Goal: Transaction & Acquisition: Purchase product/service

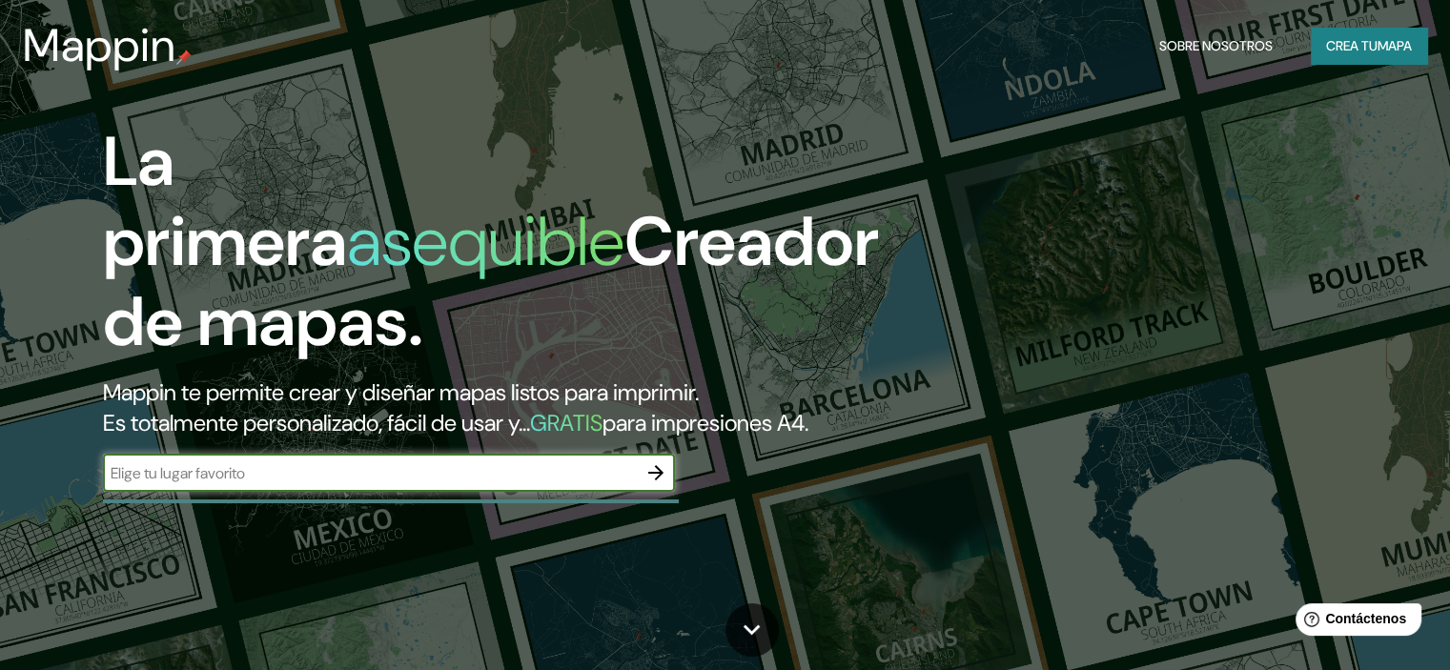
click at [1381, 53] on font "mapa" at bounding box center [1394, 45] width 34 height 17
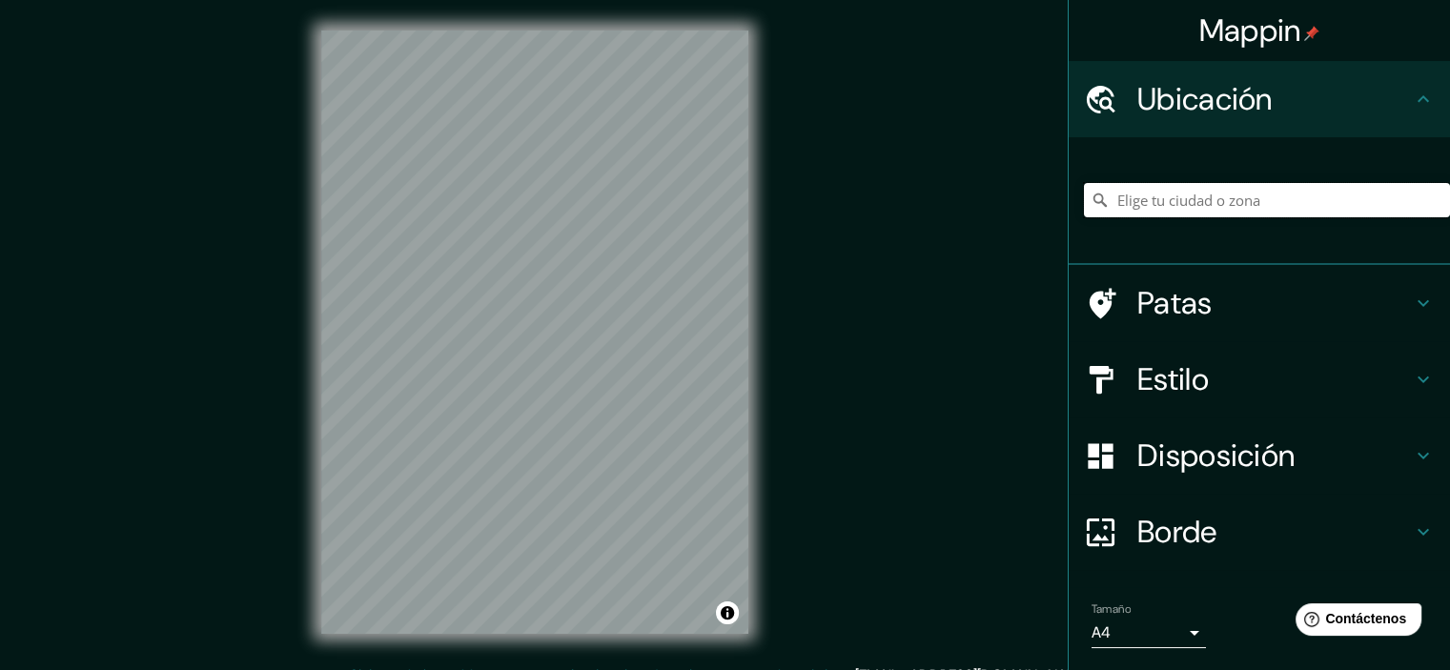
click at [1226, 197] on input "Elige tu ciudad o zona" at bounding box center [1267, 200] width 366 height 34
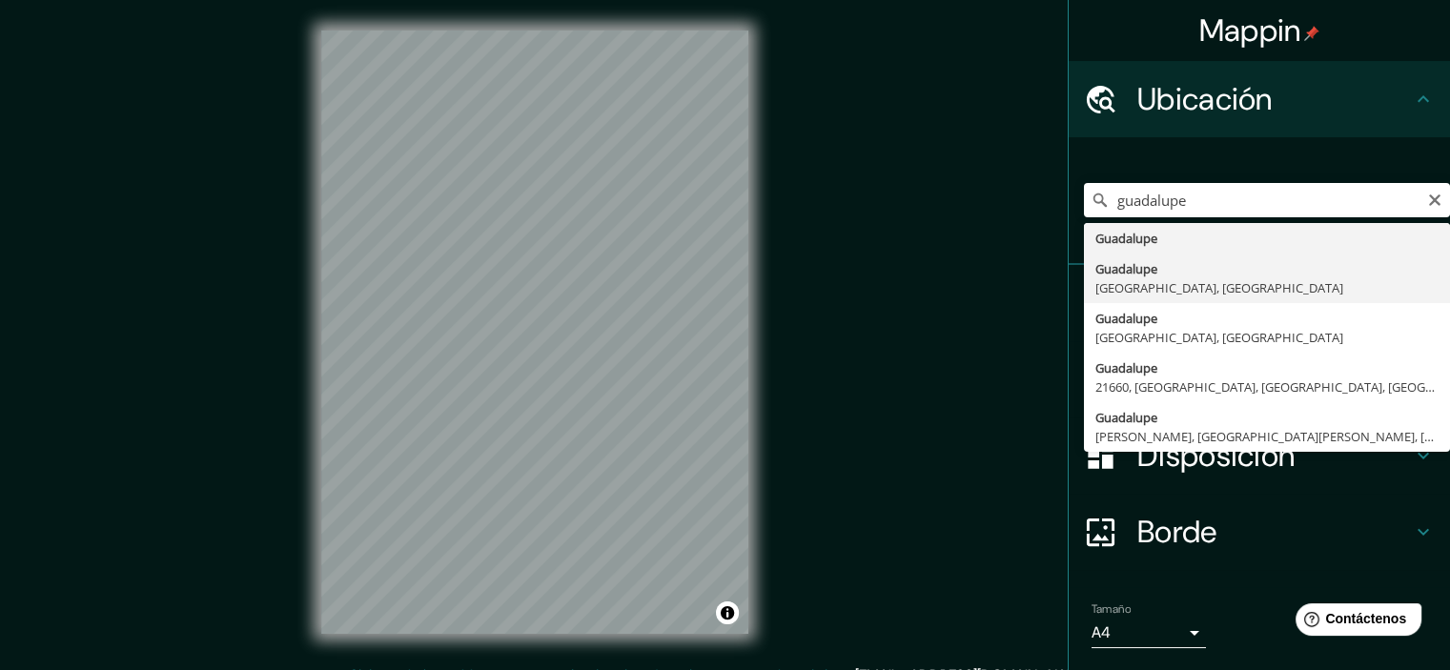
type input "[GEOGRAPHIC_DATA], [GEOGRAPHIC_DATA], [GEOGRAPHIC_DATA]"
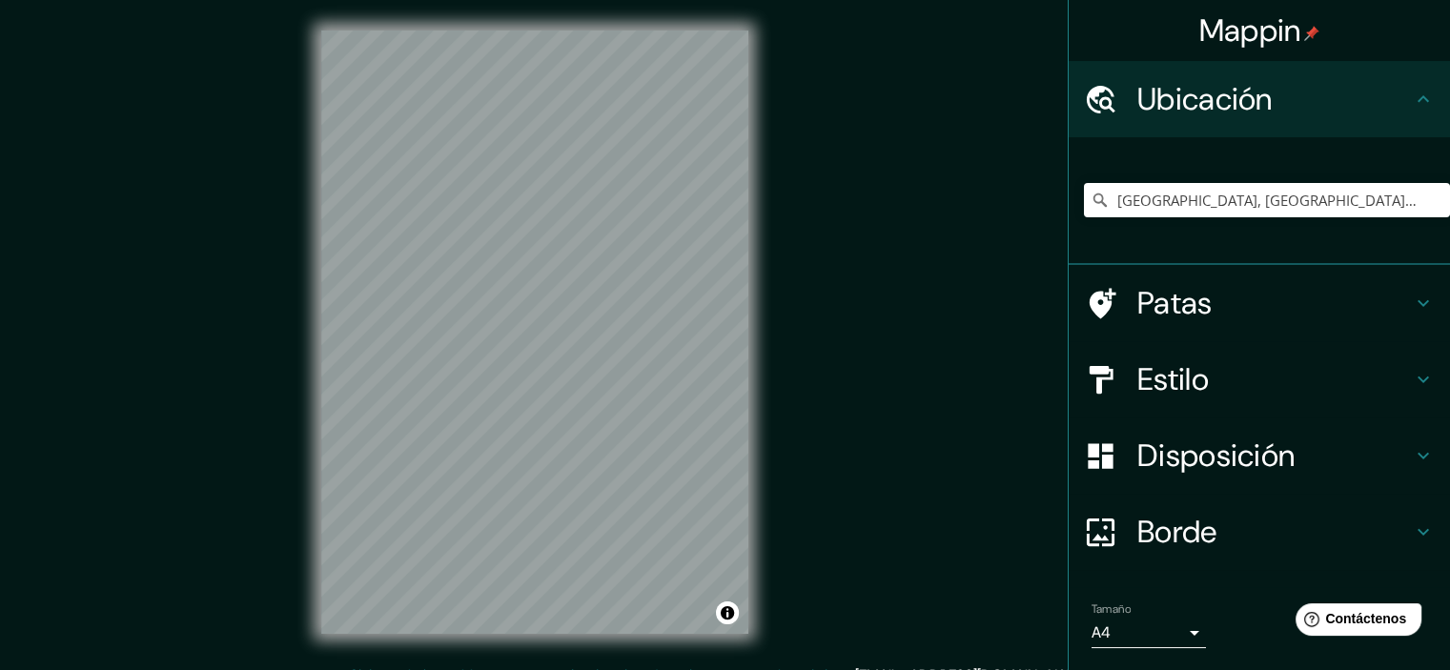
click at [1247, 458] on font "Disposición" at bounding box center [1215, 456] width 157 height 40
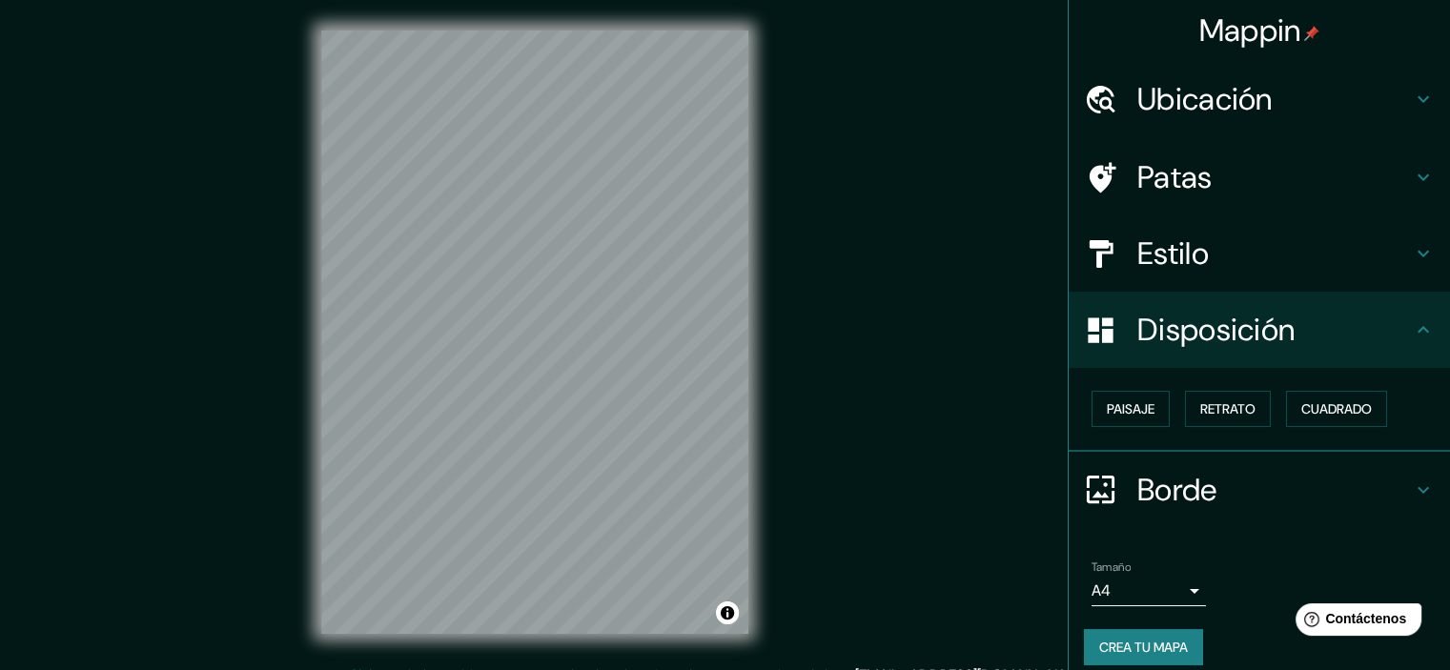
click at [1254, 264] on h4 "Estilo" at bounding box center [1274, 253] width 274 height 38
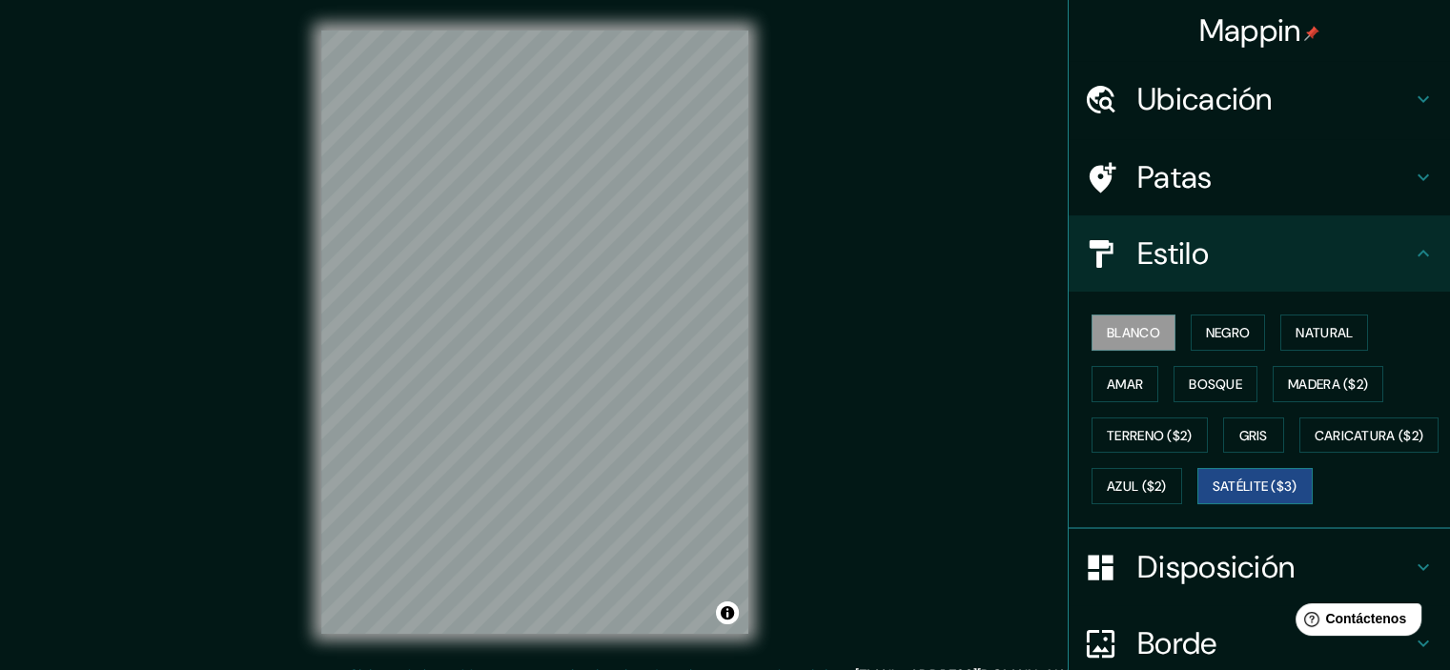
click at [1212, 496] on font "Satélite ($3)" at bounding box center [1254, 486] width 85 height 17
click at [892, 543] on div "Mappin Ubicación Guadalupe, [GEOGRAPHIC_DATA], [GEOGRAPHIC_DATA] Patas Estilo B…" at bounding box center [725, 347] width 1450 height 695
click at [827, 438] on div "Mappin Ubicación Guadalupe, [GEOGRAPHIC_DATA], [GEOGRAPHIC_DATA] Patas Estilo B…" at bounding box center [725, 347] width 1450 height 695
click at [774, 405] on div "© Mapbox © OpenStreetMap Improve this map © Maxar" at bounding box center [535, 332] width 488 height 664
click at [1123, 324] on font "Blanco" at bounding box center [1133, 332] width 53 height 17
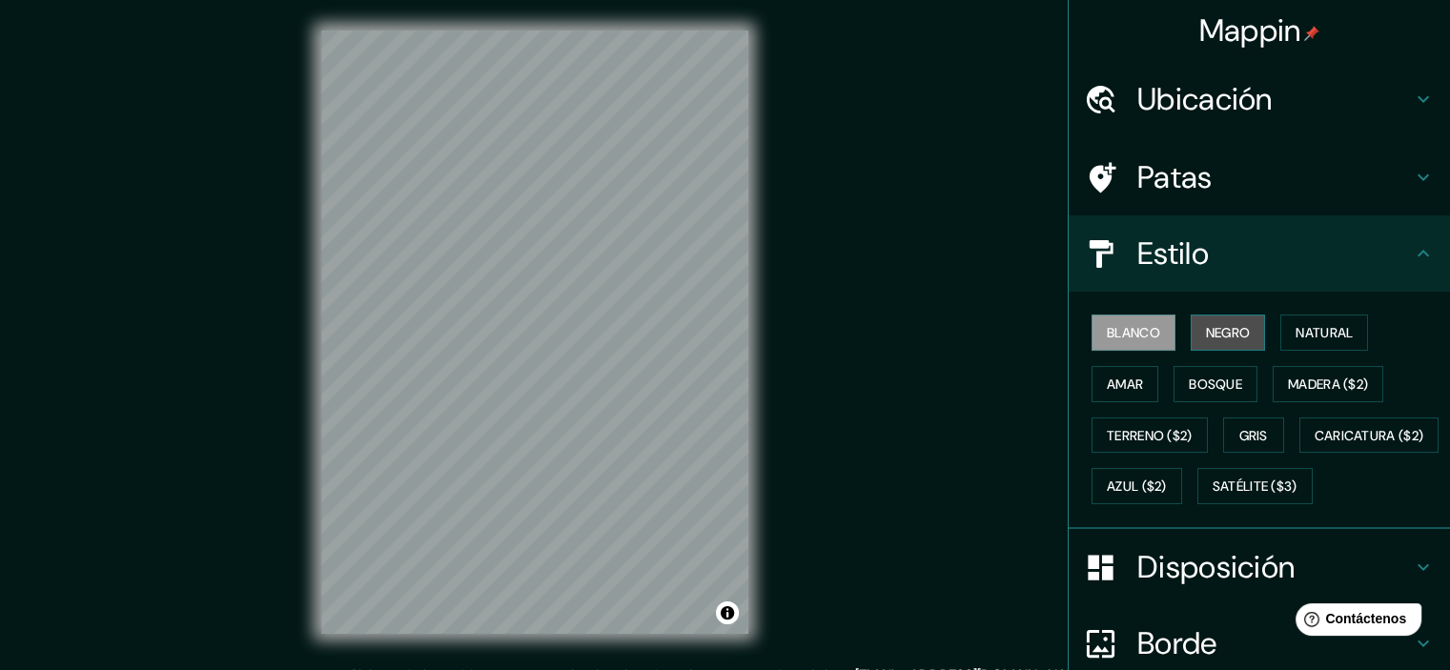
click at [1190, 333] on button "Negro" at bounding box center [1227, 333] width 75 height 36
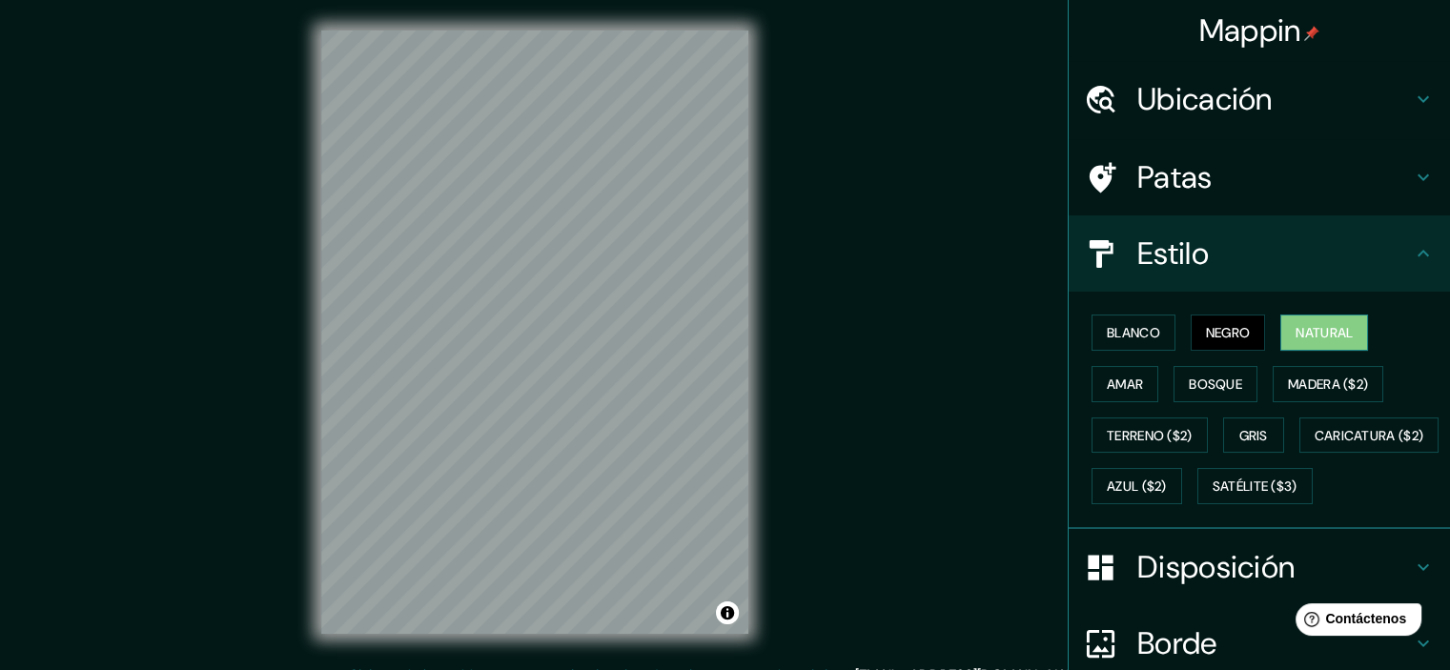
click at [1296, 331] on font "Natural" at bounding box center [1323, 332] width 57 height 17
click at [1318, 376] on font "Madera ($2)" at bounding box center [1328, 384] width 80 height 17
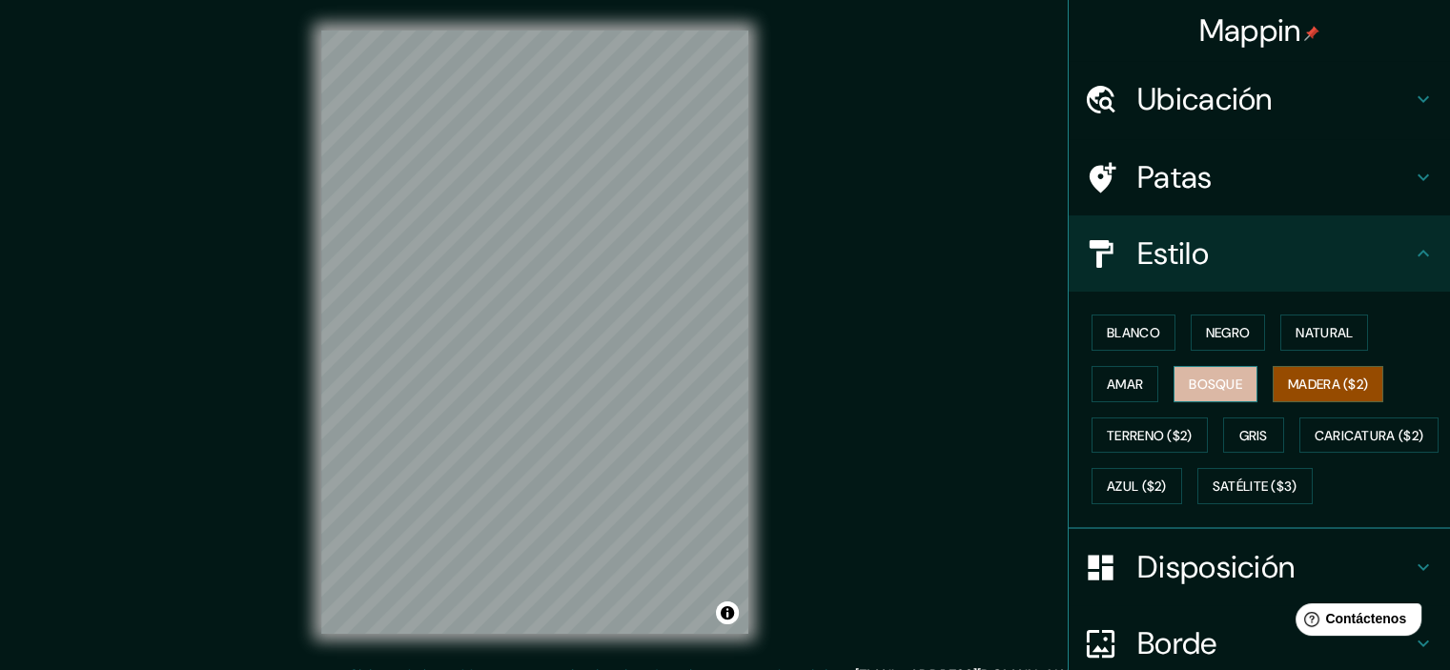
click at [1232, 388] on button "Bosque" at bounding box center [1215, 384] width 84 height 36
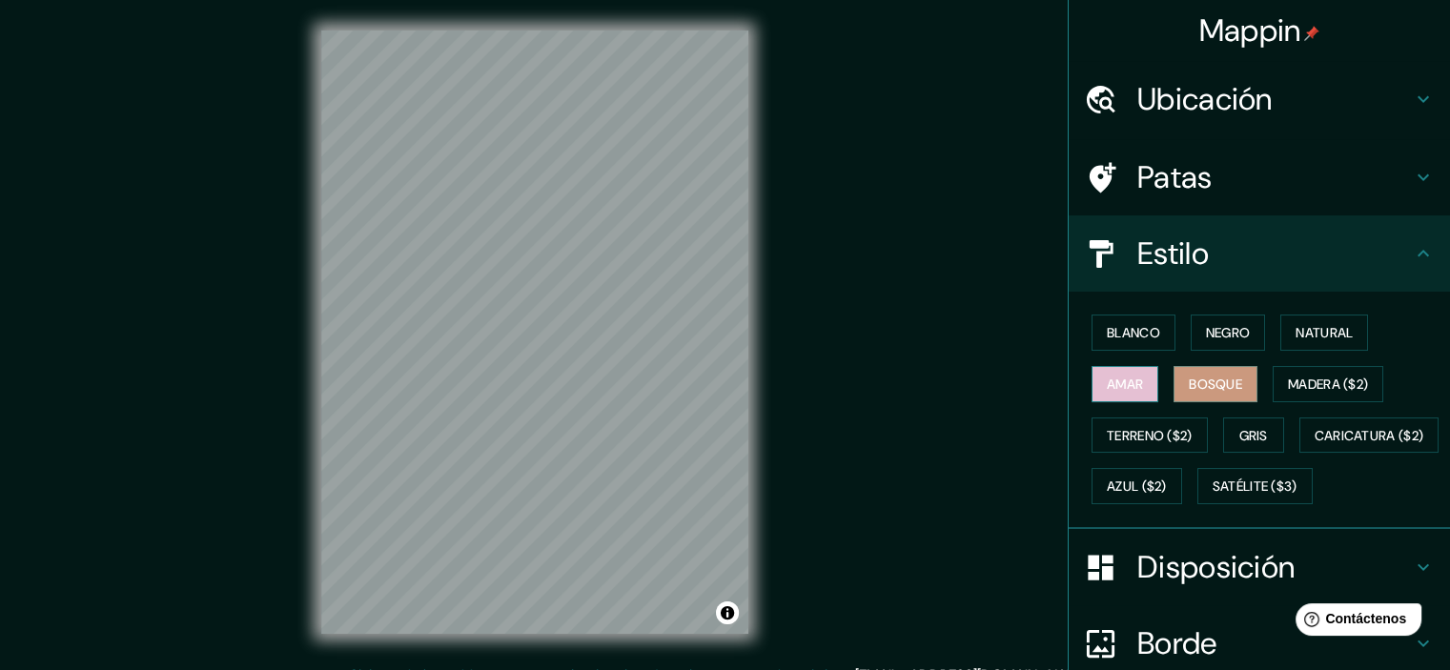
click at [1122, 393] on font "Amar" at bounding box center [1125, 384] width 36 height 25
click at [1125, 427] on font "Terreno ($2)" at bounding box center [1150, 435] width 86 height 17
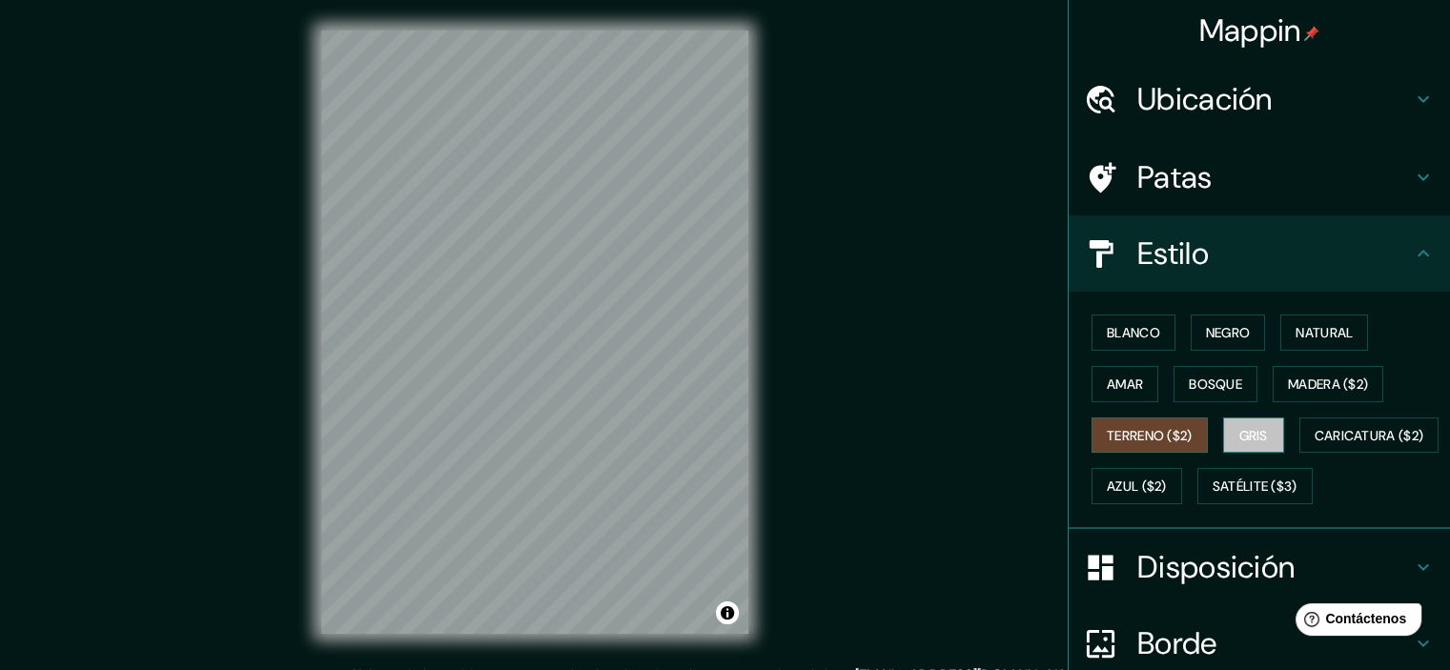
click at [1239, 427] on font "Gris" at bounding box center [1253, 435] width 29 height 17
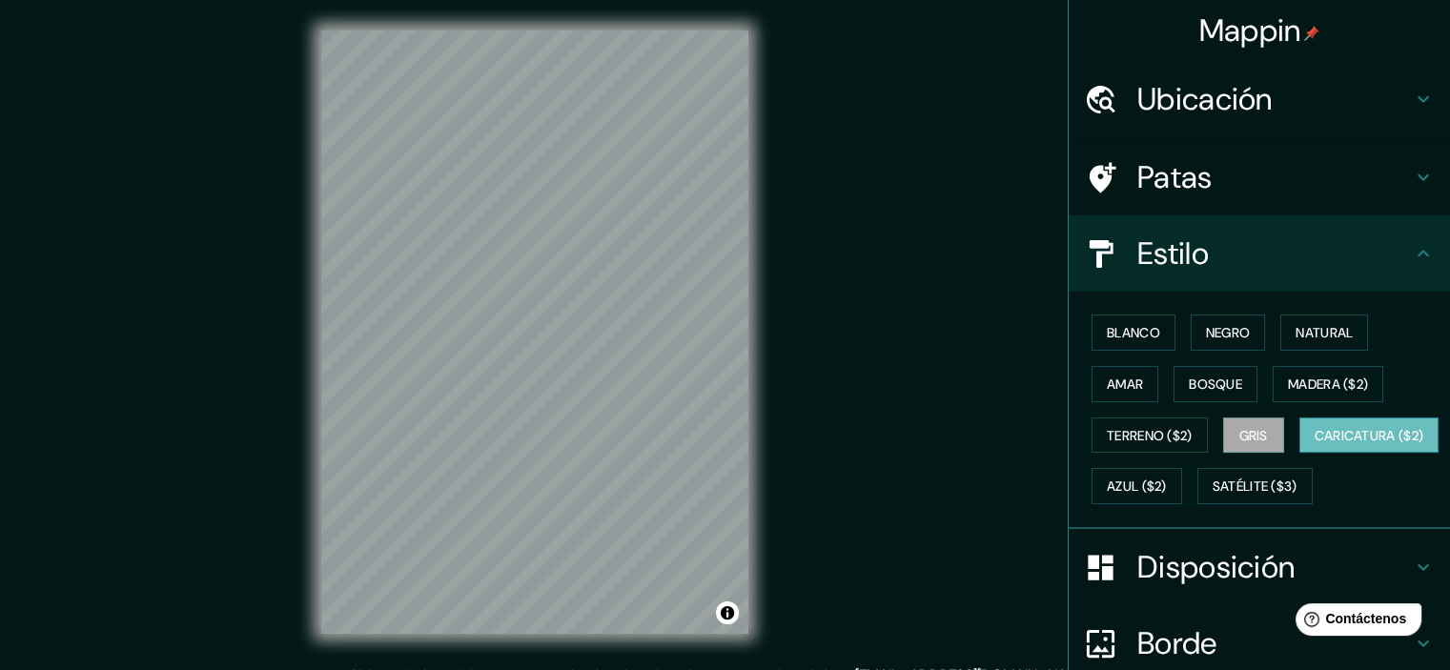
click at [1314, 444] on font "Caricatura ($2)" at bounding box center [1369, 435] width 110 height 17
click at [1167, 479] on font "Azul ($2)" at bounding box center [1137, 486] width 60 height 17
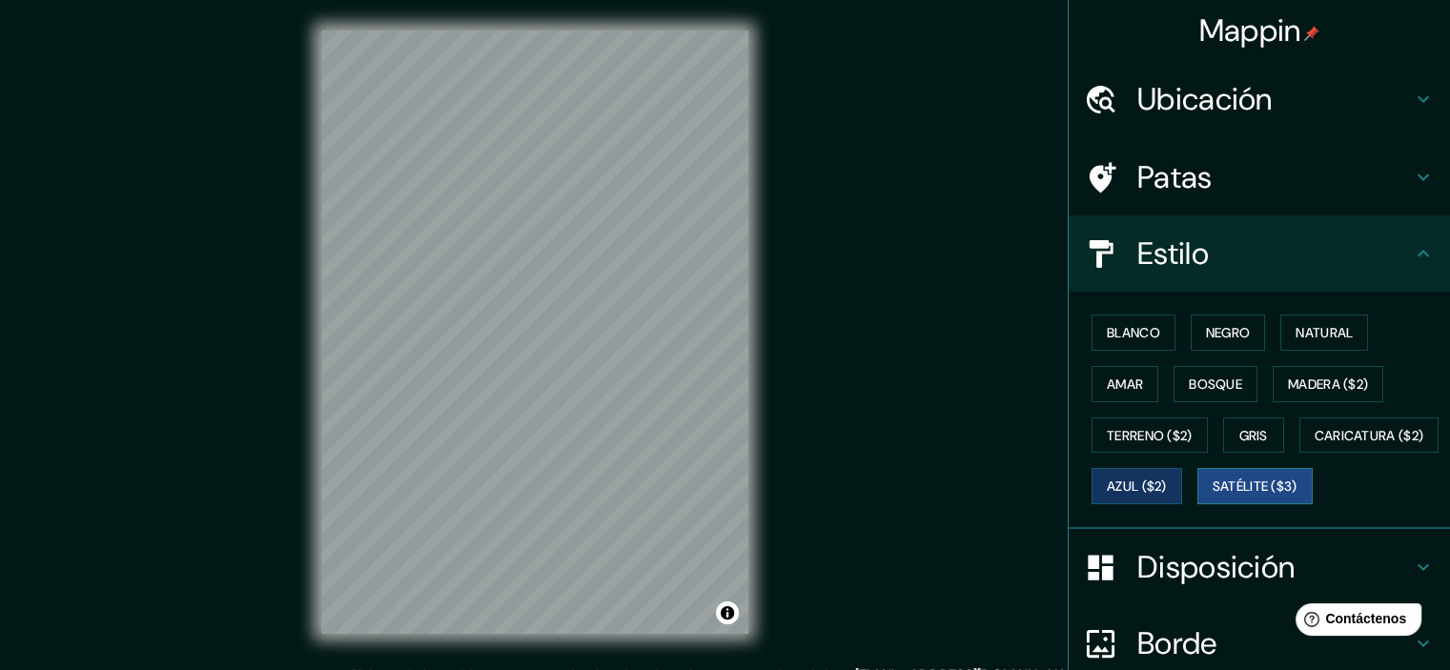
click at [1197, 504] on button "Satélite ($3)" at bounding box center [1254, 486] width 115 height 36
click at [1167, 478] on font "Azul ($2)" at bounding box center [1137, 486] width 60 height 17
click at [869, 267] on div "Mappin Ubicación Guadalupe, [GEOGRAPHIC_DATA], [GEOGRAPHIC_DATA] Patas Estilo B…" at bounding box center [725, 347] width 1450 height 695
click at [1148, 444] on font "Terreno ($2)" at bounding box center [1150, 435] width 86 height 25
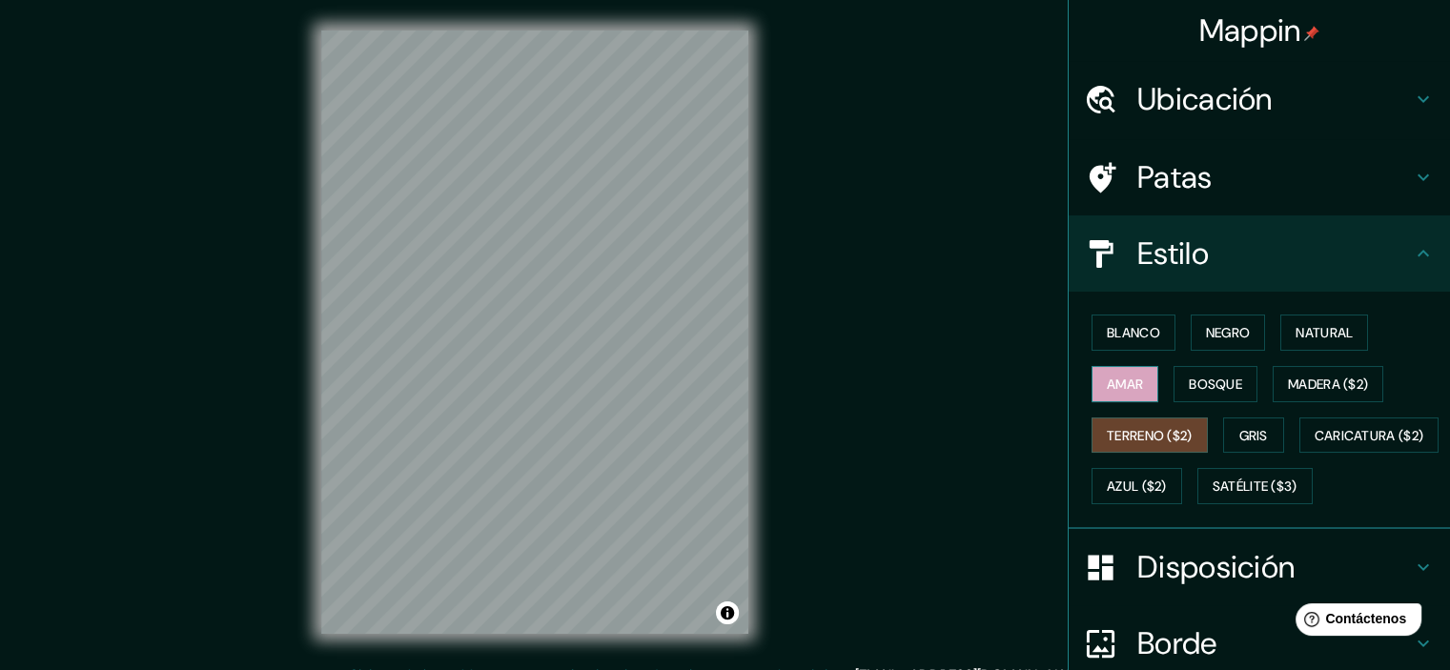
click at [1118, 392] on font "Amar" at bounding box center [1125, 384] width 36 height 25
click at [1115, 346] on button "Blanco" at bounding box center [1133, 333] width 84 height 36
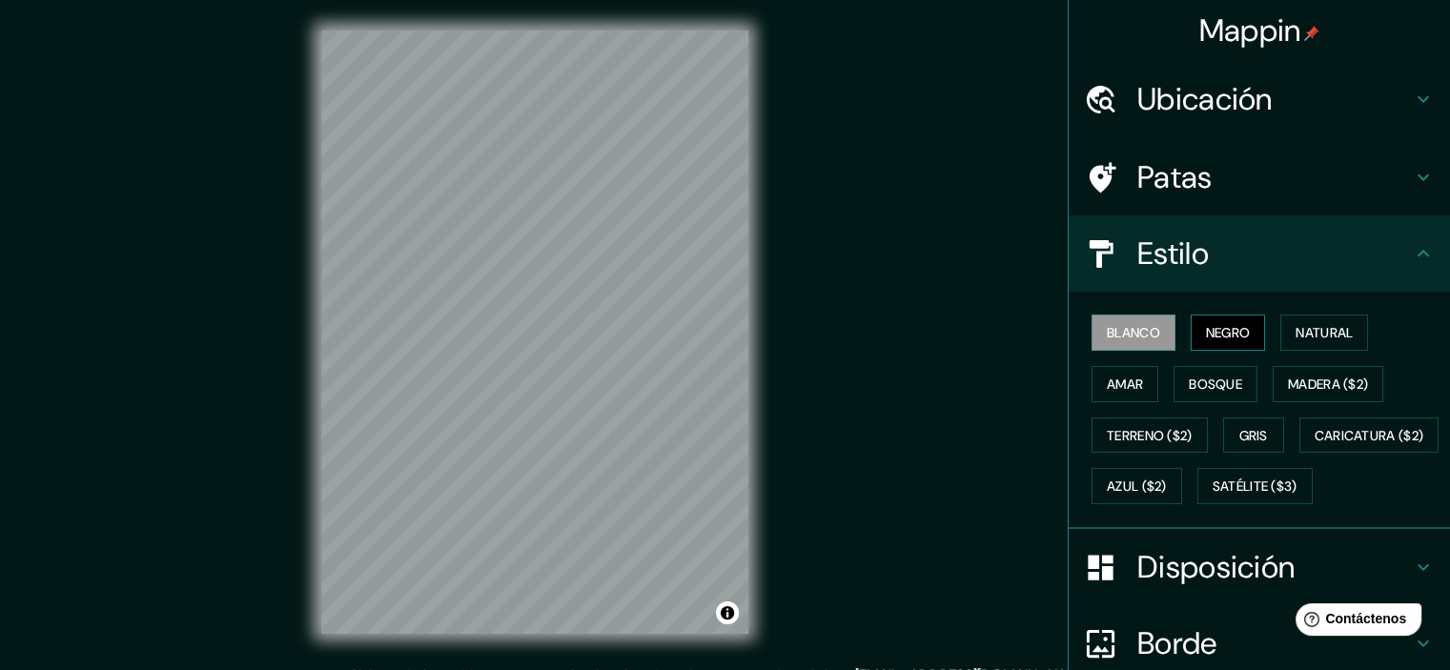
click at [1248, 318] on button "Negro" at bounding box center [1227, 333] width 75 height 36
click at [1311, 335] on font "Natural" at bounding box center [1323, 332] width 57 height 17
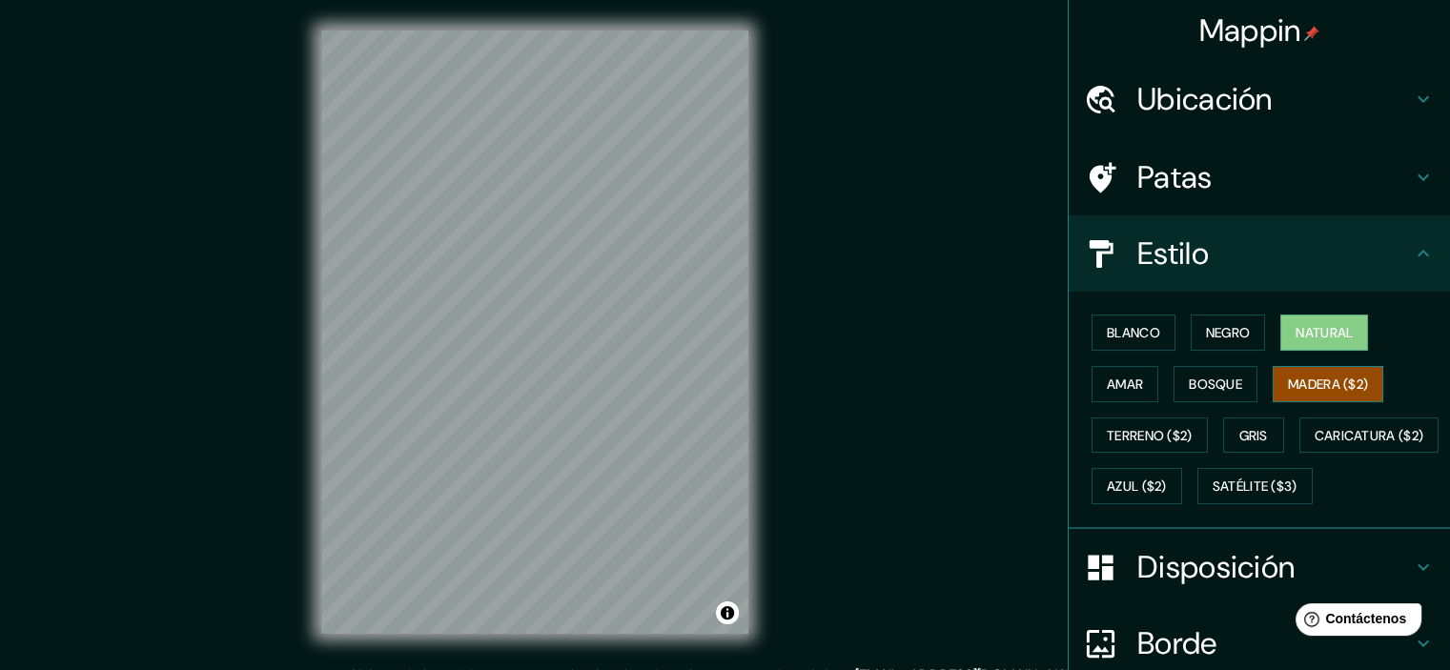
click at [1309, 373] on font "Madera ($2)" at bounding box center [1328, 384] width 80 height 25
click at [1212, 496] on font "Satélite ($3)" at bounding box center [1254, 486] width 85 height 17
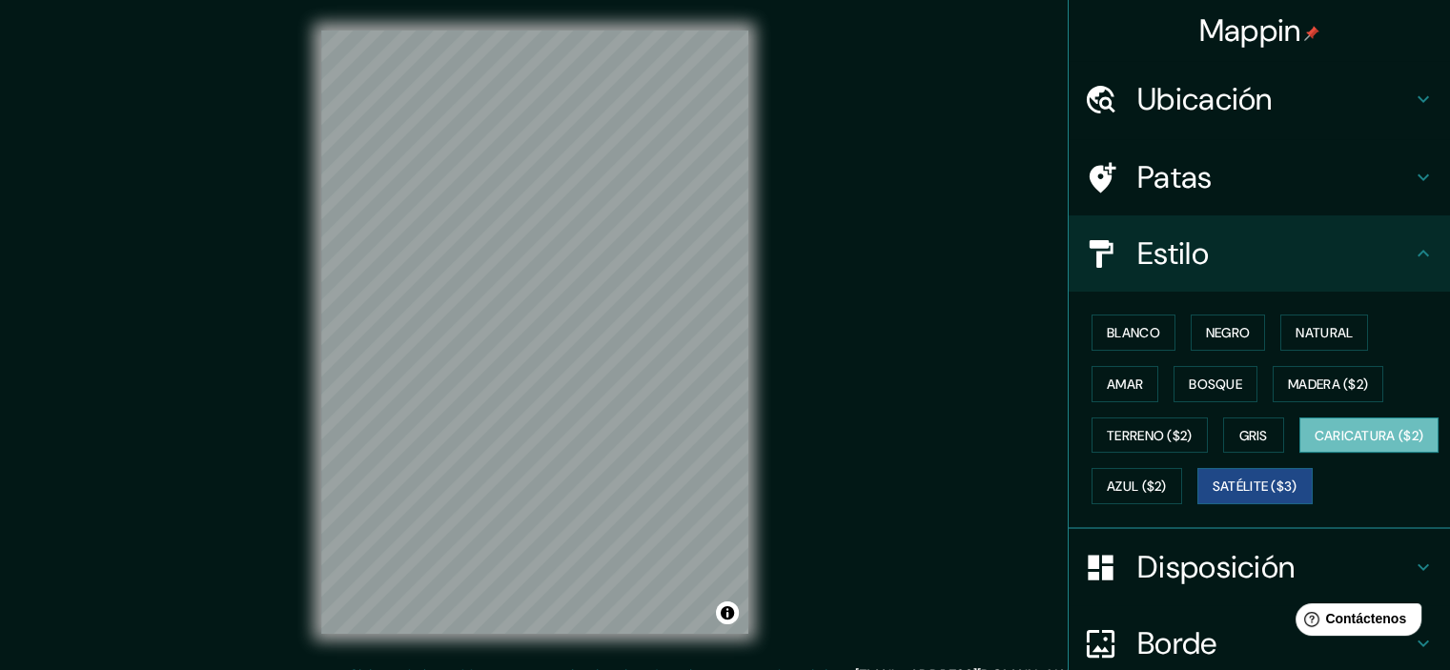
click at [1314, 448] on font "Caricatura ($2)" at bounding box center [1369, 435] width 110 height 25
click at [1182, 485] on button "Azul ($2)" at bounding box center [1136, 486] width 91 height 36
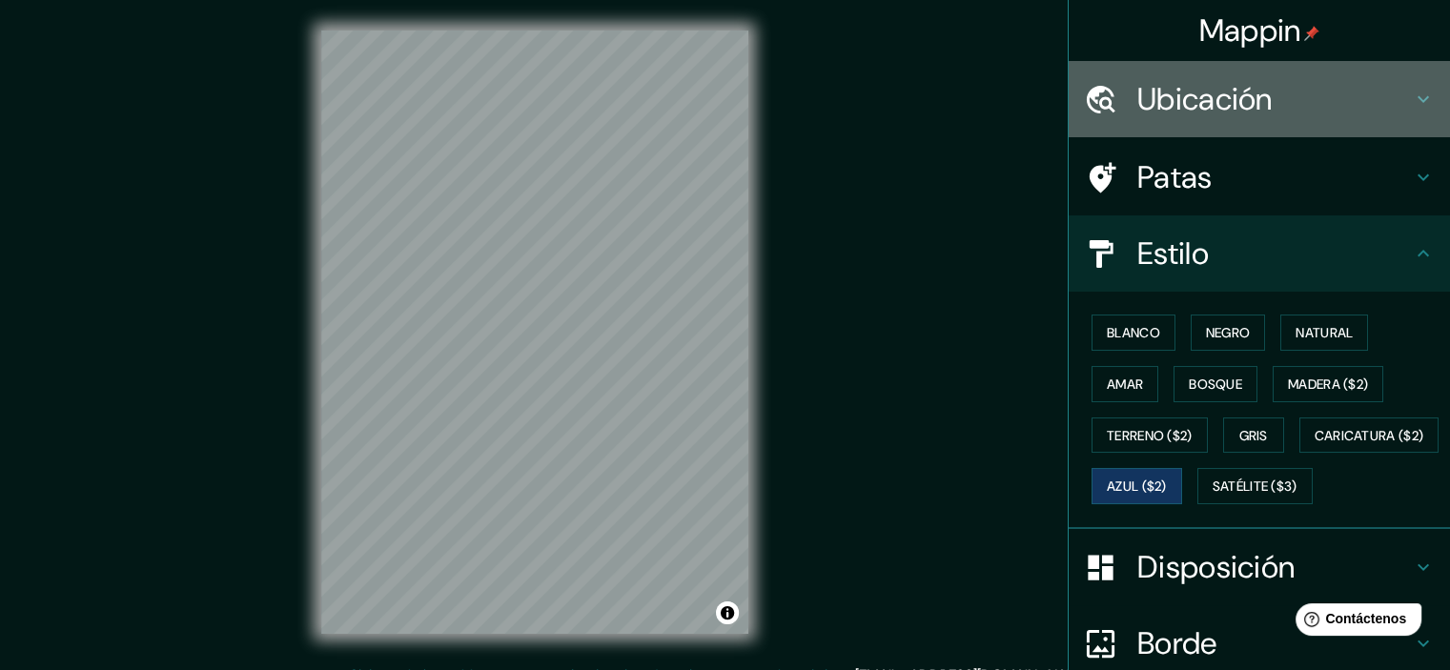
click at [1293, 106] on h4 "Ubicación" at bounding box center [1274, 99] width 274 height 38
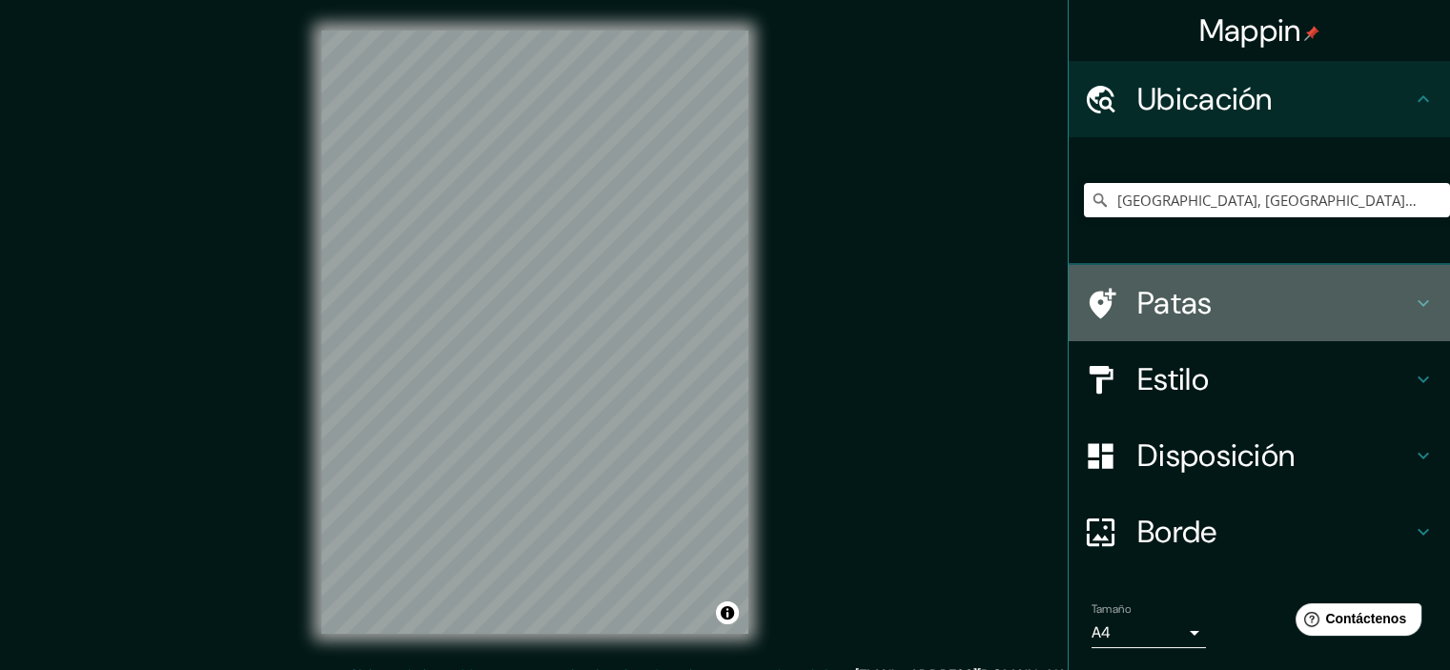
click at [1262, 328] on div "Patas" at bounding box center [1258, 303] width 381 height 76
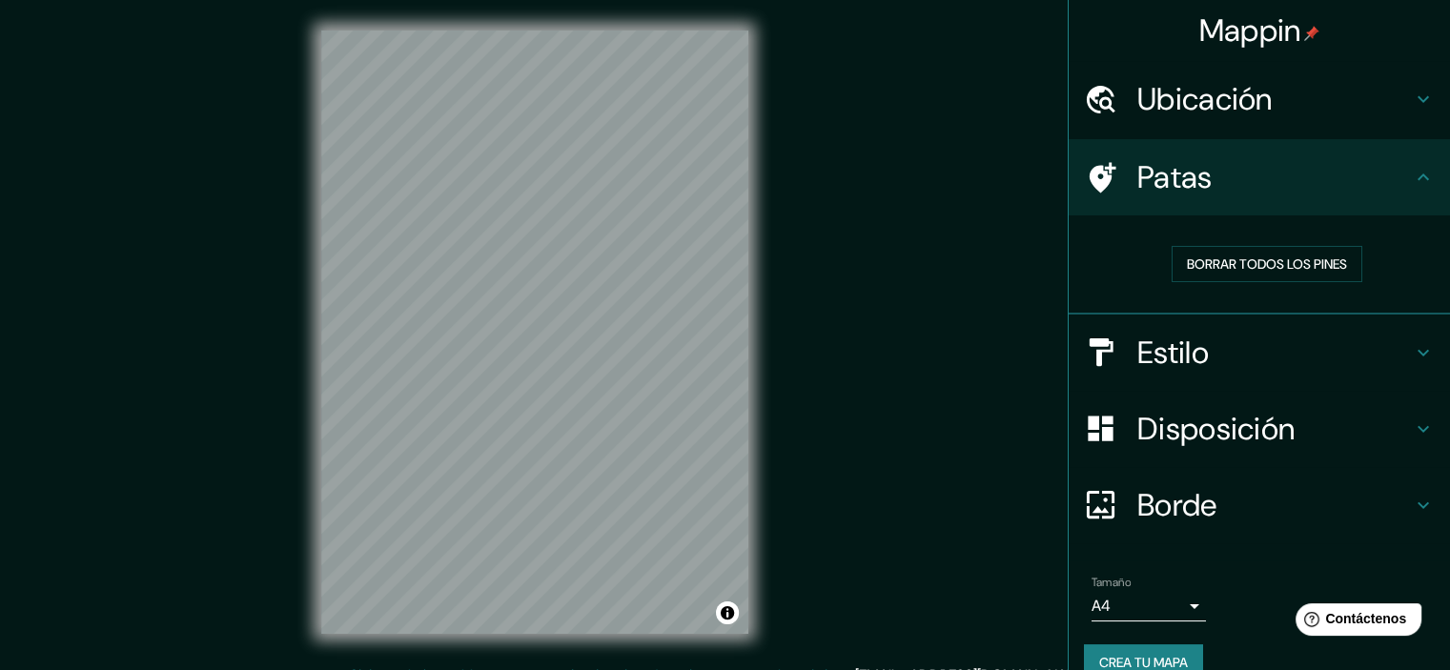
click at [1264, 328] on div "Estilo" at bounding box center [1258, 353] width 381 height 76
